Goal: Transaction & Acquisition: Purchase product/service

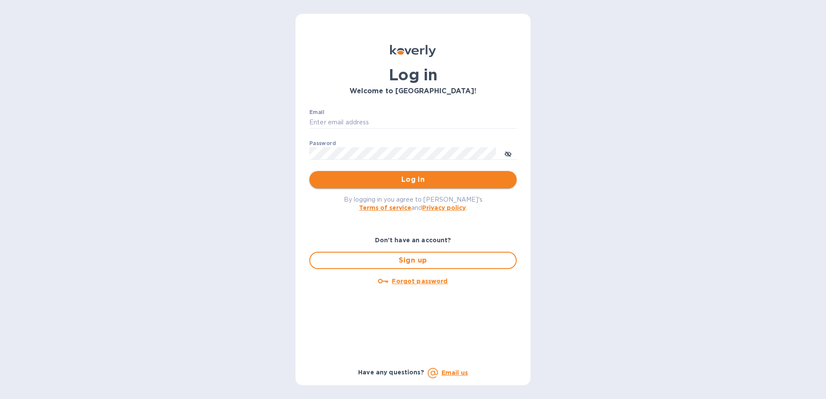
type input "[EMAIL_ADDRESS][DOMAIN_NAME]"
click at [418, 174] on button "Log in" at bounding box center [413, 179] width 207 height 17
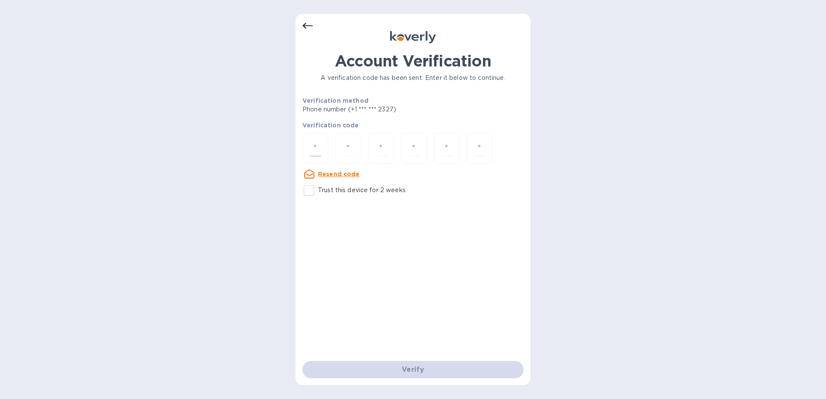
click at [313, 145] on input "number" at bounding box center [315, 148] width 11 height 16
type input "3"
type input "5"
type input "7"
type input "0"
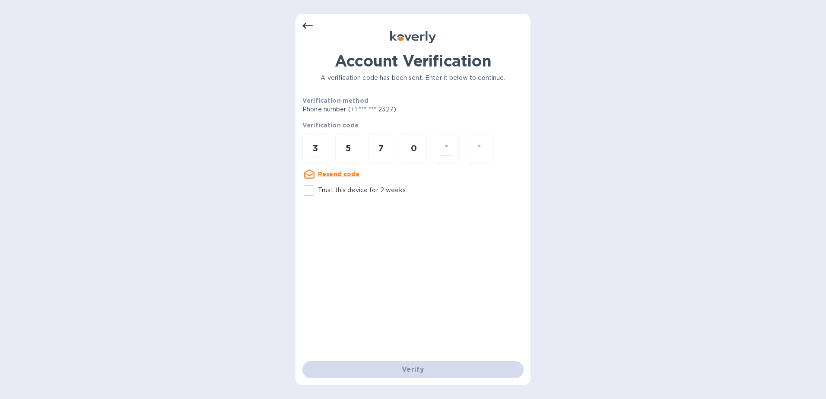
type input "5"
type input "2"
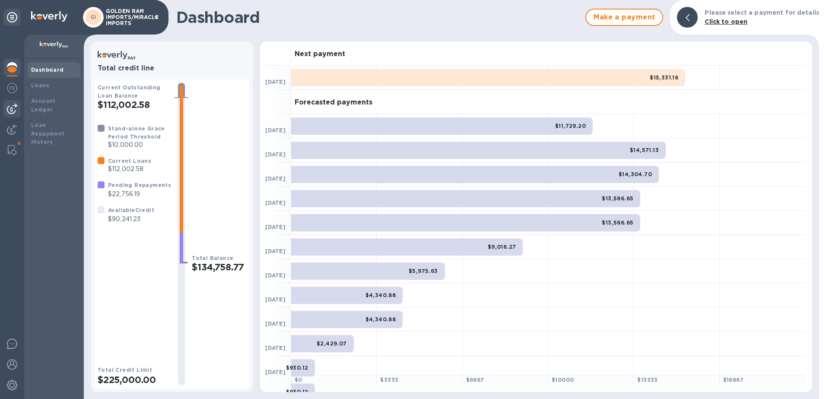
click at [15, 106] on img at bounding box center [12, 109] width 10 height 10
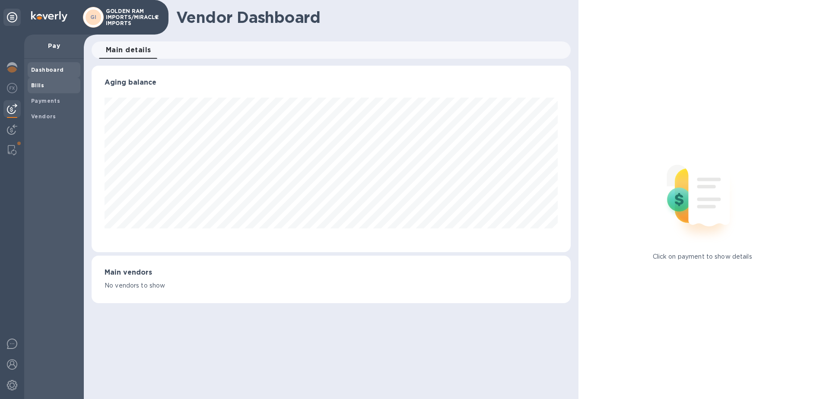
scroll to position [187, 480]
click at [35, 88] on b "Bills" at bounding box center [37, 85] width 13 height 6
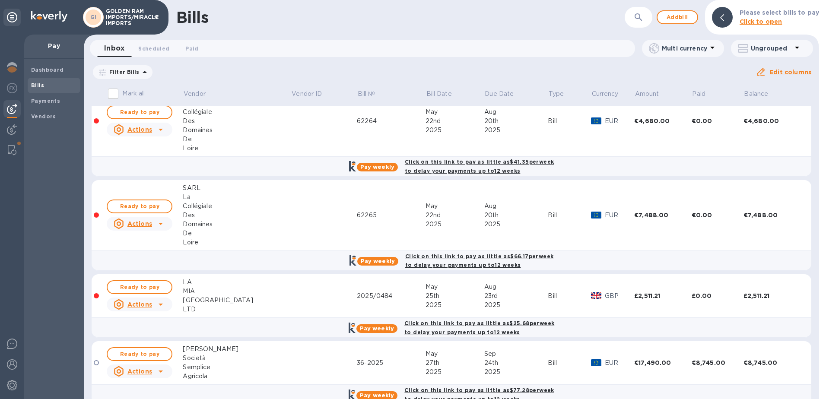
scroll to position [392, 0]
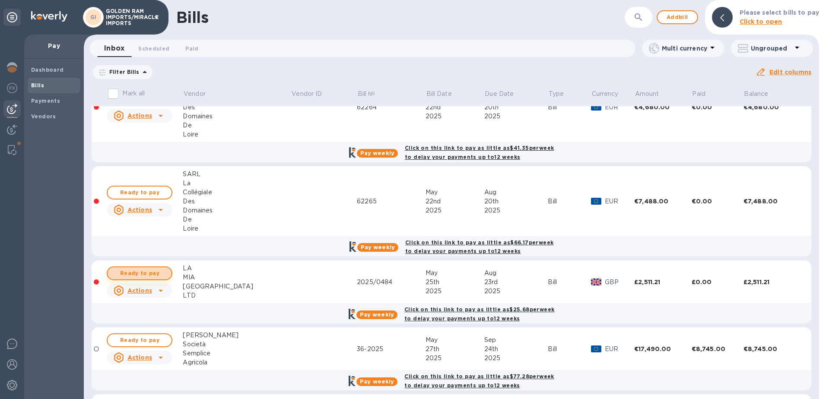
click at [144, 268] on span "Ready to pay" at bounding box center [140, 273] width 50 height 10
click at [150, 271] on span "Ready to pay" at bounding box center [140, 273] width 50 height 10
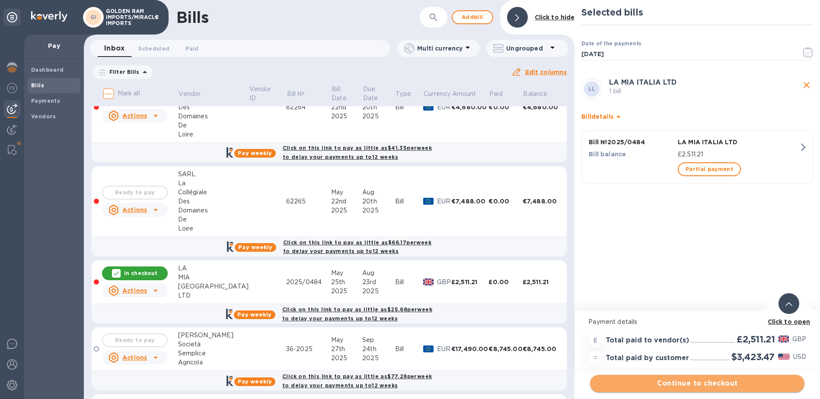
click at [702, 386] on span "Continue to checkout" at bounding box center [697, 384] width 201 height 10
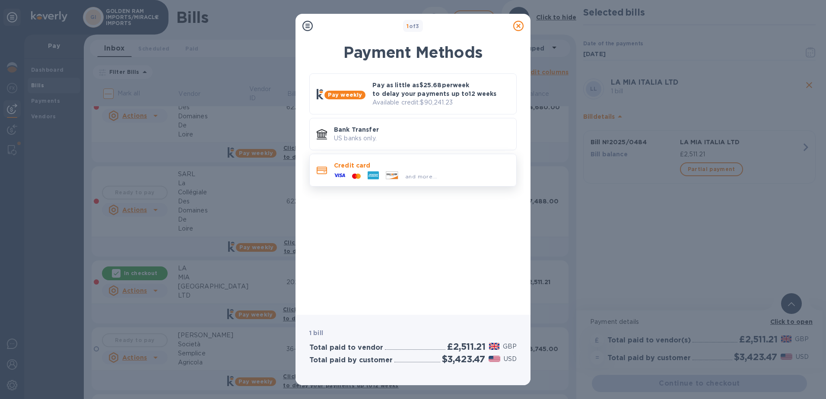
click at [423, 162] on p "Credit card" at bounding box center [421, 165] width 175 height 9
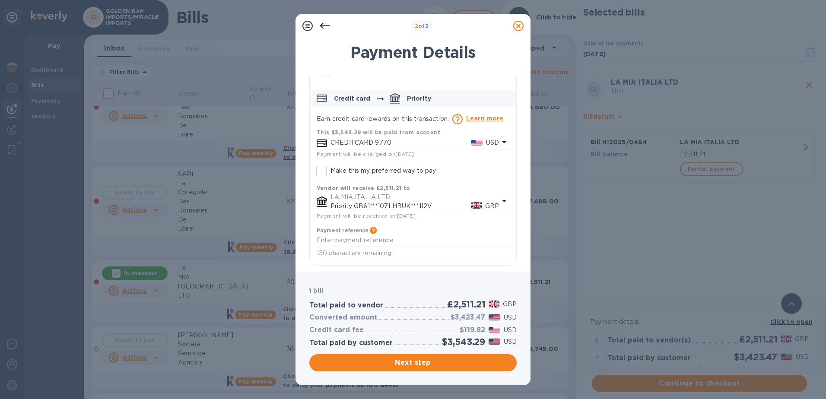
scroll to position [0, 0]
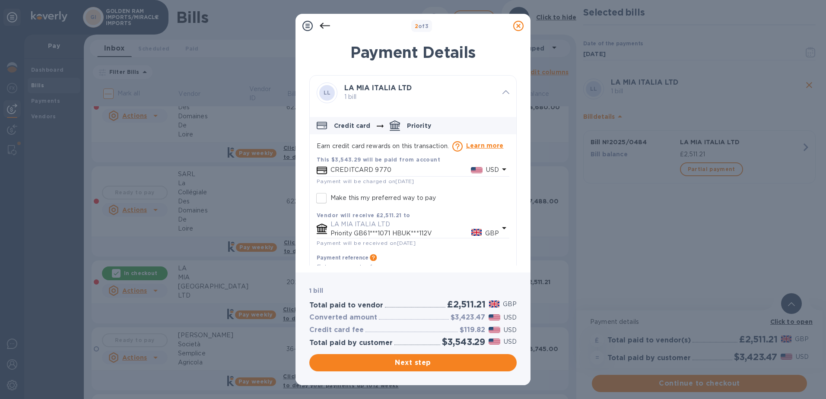
click at [331, 25] on div at bounding box center [324, 25] width 17 height 17
click at [323, 23] on icon at bounding box center [325, 26] width 10 height 6
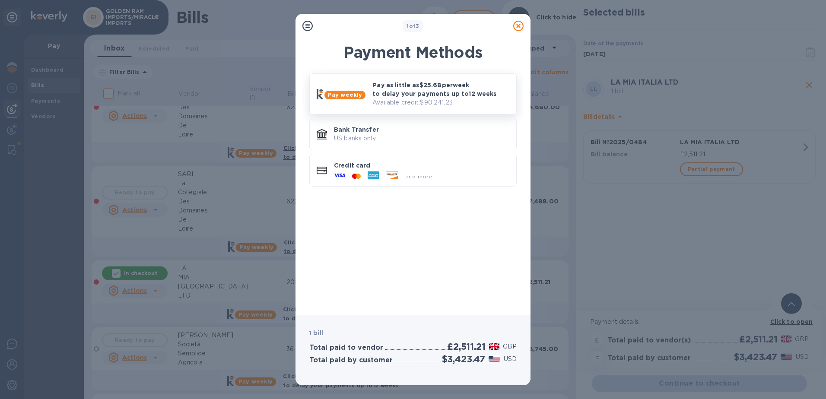
click at [384, 95] on p "Pay as little as $25.68 per week to delay your payments up to 12 weeks" at bounding box center [441, 89] width 137 height 17
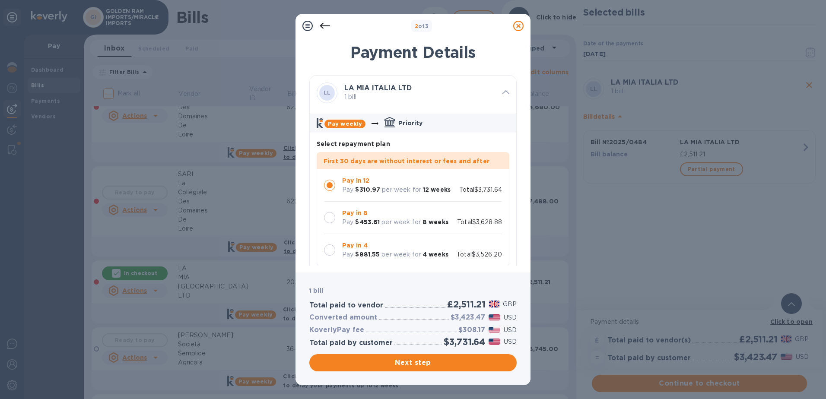
click at [331, 218] on div at bounding box center [329, 217] width 11 height 11
click at [331, 249] on div at bounding box center [329, 250] width 11 height 11
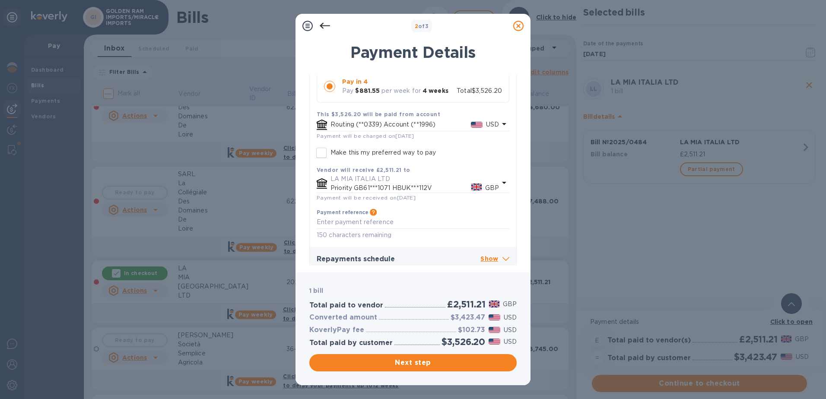
scroll to position [170, 0]
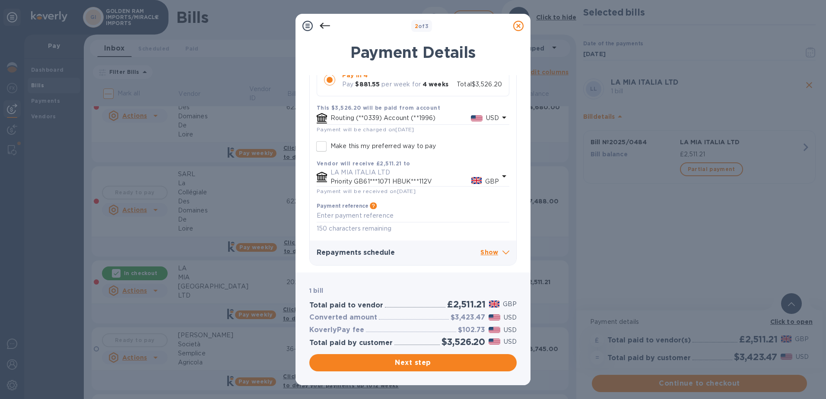
click at [503, 252] on icon at bounding box center [506, 253] width 7 height 4
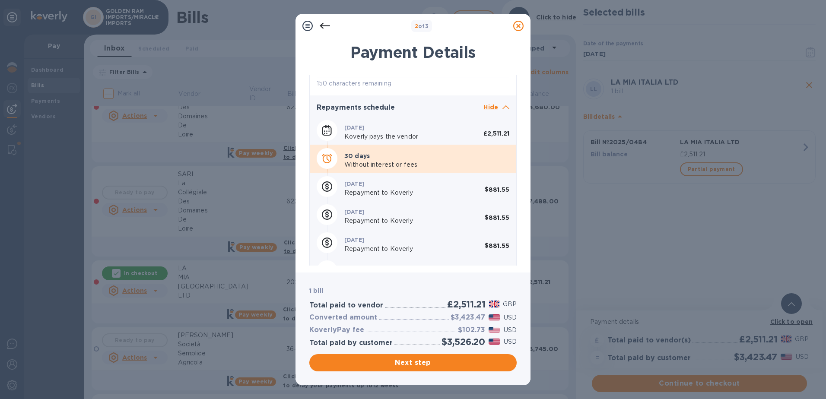
scroll to position [334, 0]
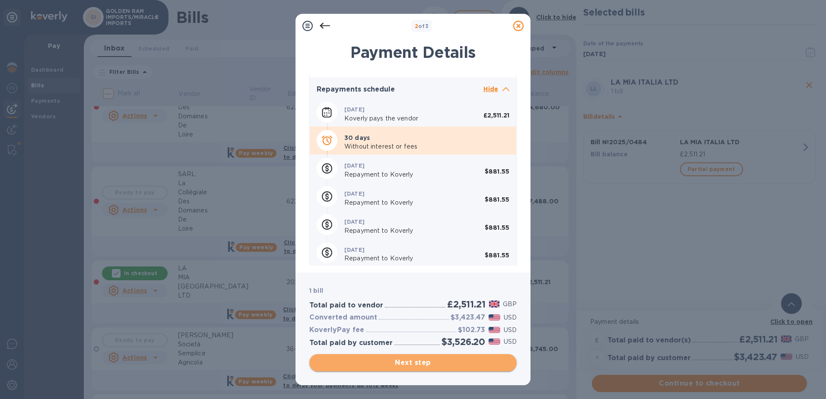
click at [436, 360] on span "Next step" at bounding box center [413, 363] width 194 height 10
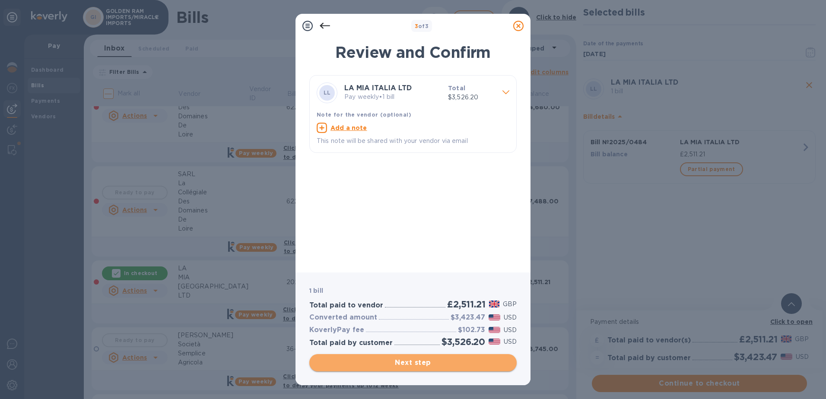
click at [424, 362] on span "Next step" at bounding box center [413, 363] width 194 height 10
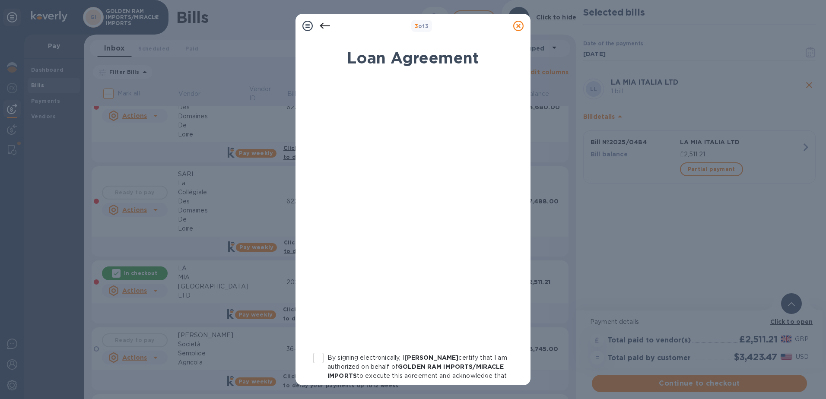
click at [327, 25] on icon at bounding box center [325, 26] width 10 height 10
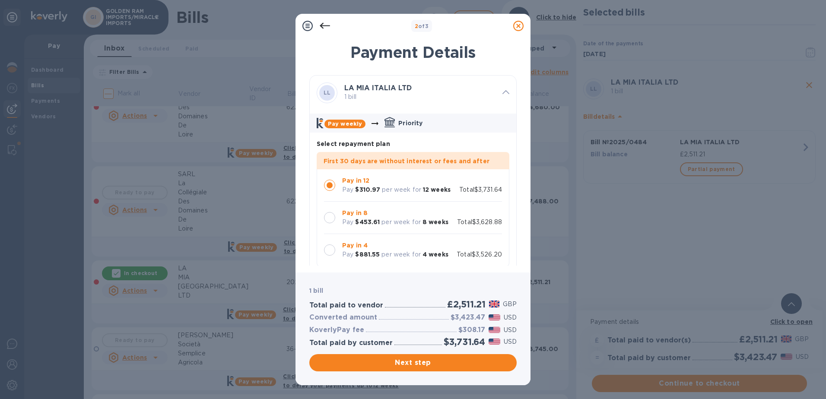
click at [333, 217] on div at bounding box center [329, 217] width 11 height 11
click at [335, 249] on div at bounding box center [330, 250] width 18 height 18
click at [335, 218] on div at bounding box center [329, 217] width 11 height 11
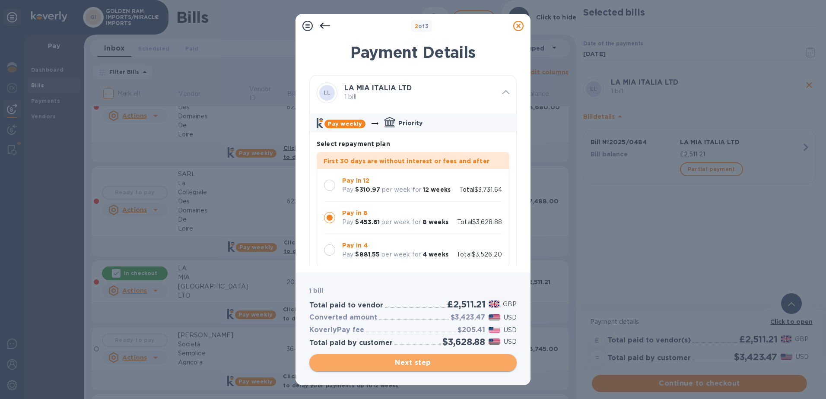
click at [408, 368] on button "Next step" at bounding box center [413, 362] width 207 height 17
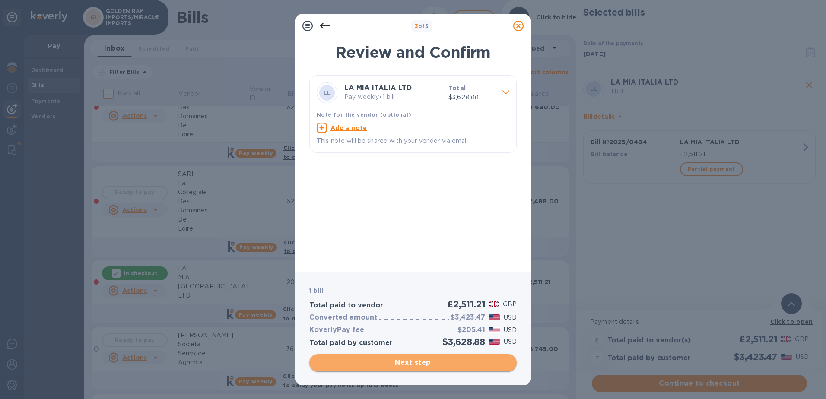
click at [411, 361] on span "Next step" at bounding box center [413, 363] width 194 height 10
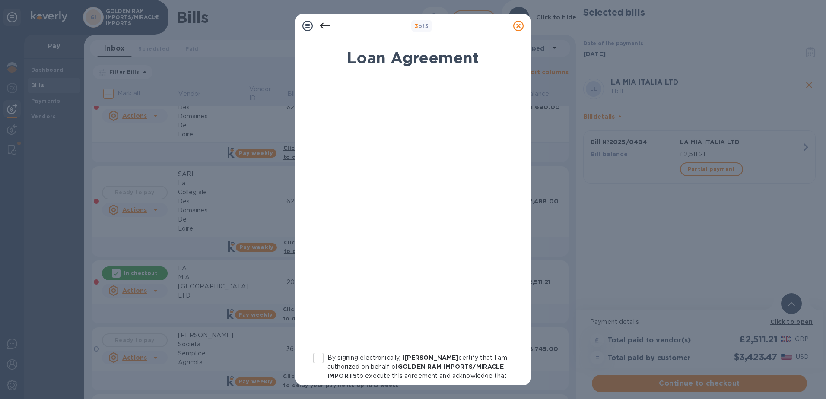
click at [321, 361] on input "By signing electronically, I [PERSON_NAME] certify that I am authorized on beha…" at bounding box center [319, 358] width 18 height 18
checkbox input "true"
drag, startPoint x: 524, startPoint y: 197, endPoint x: 521, endPoint y: 305, distance: 107.7
click at [522, 305] on div "Loan Agreement By signing electronically, I [PERSON_NAME] certify that I am aut…" at bounding box center [413, 209] width 235 height 353
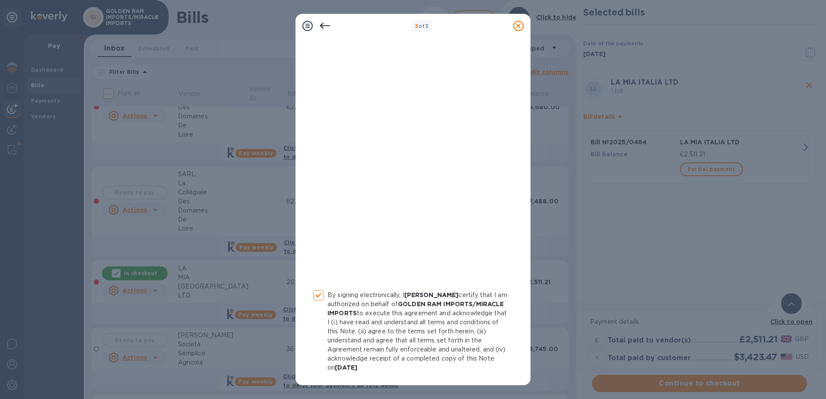
scroll to position [93, 0]
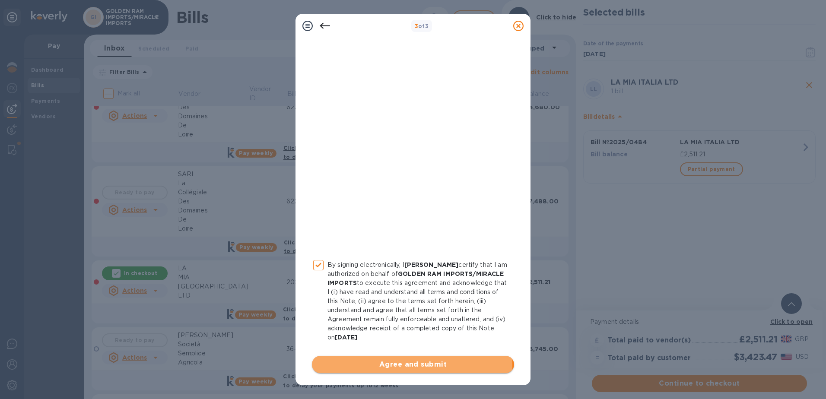
click at [412, 365] on span "Agree and submit" at bounding box center [413, 365] width 188 height 10
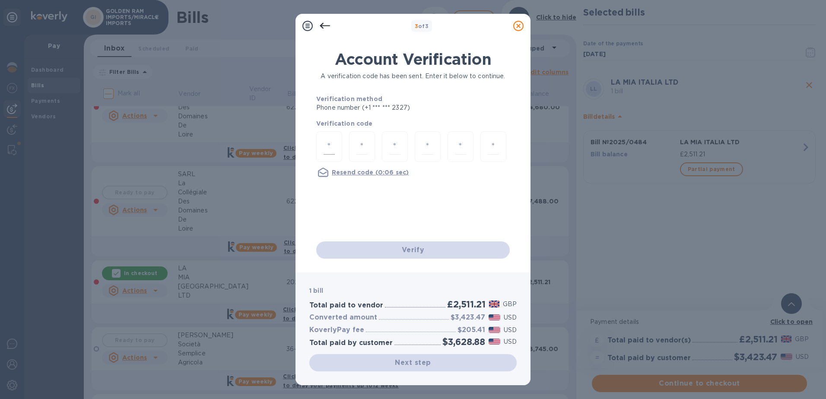
click at [329, 145] on input "number" at bounding box center [329, 147] width 11 height 16
type input "7"
type input "8"
type input "9"
type input "1"
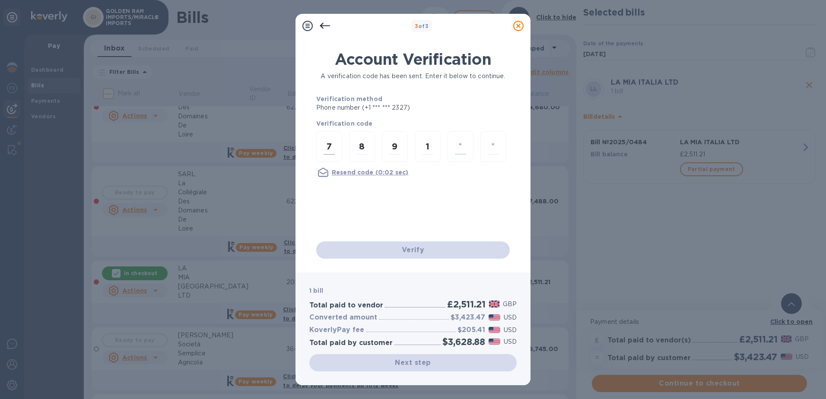
type input "3"
type input "7"
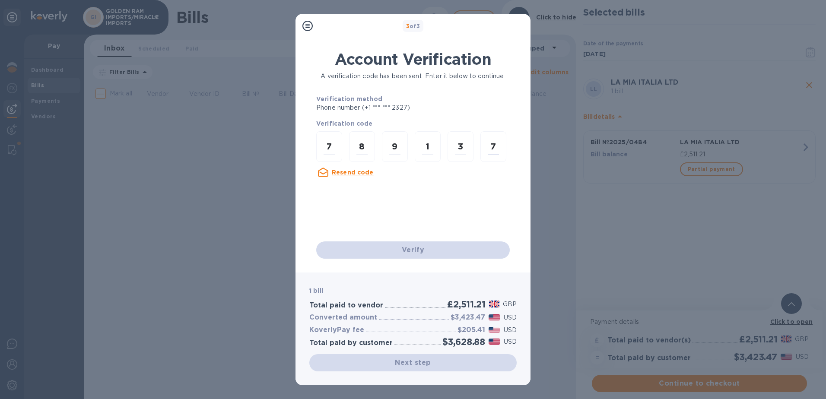
scroll to position [0, 0]
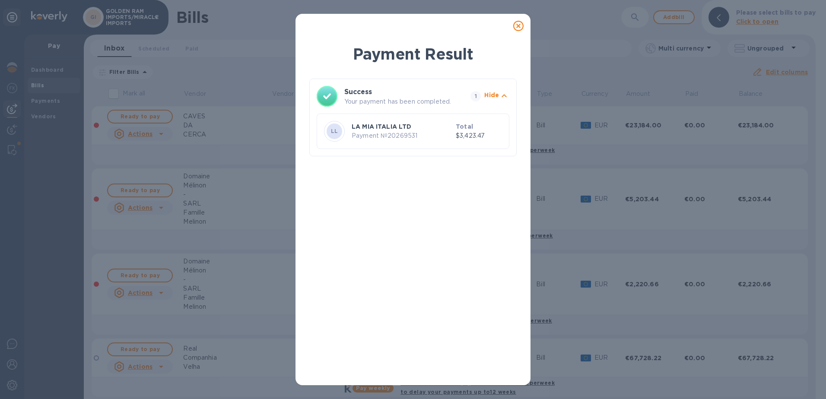
click at [520, 30] on icon at bounding box center [519, 26] width 10 height 10
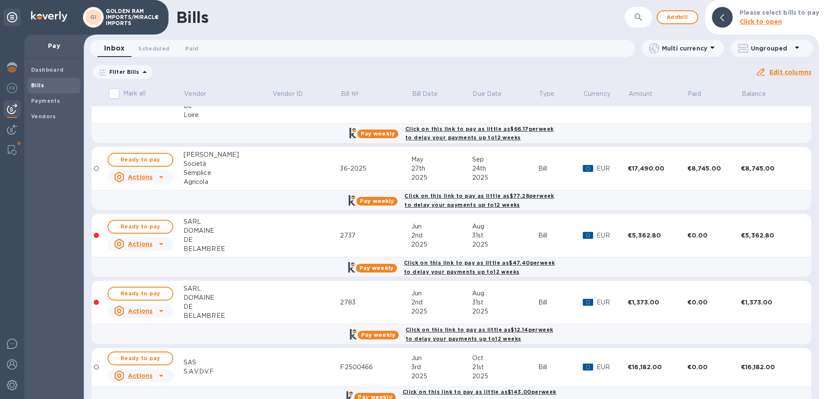
scroll to position [516, 0]
